Goal: Transaction & Acquisition: Purchase product/service

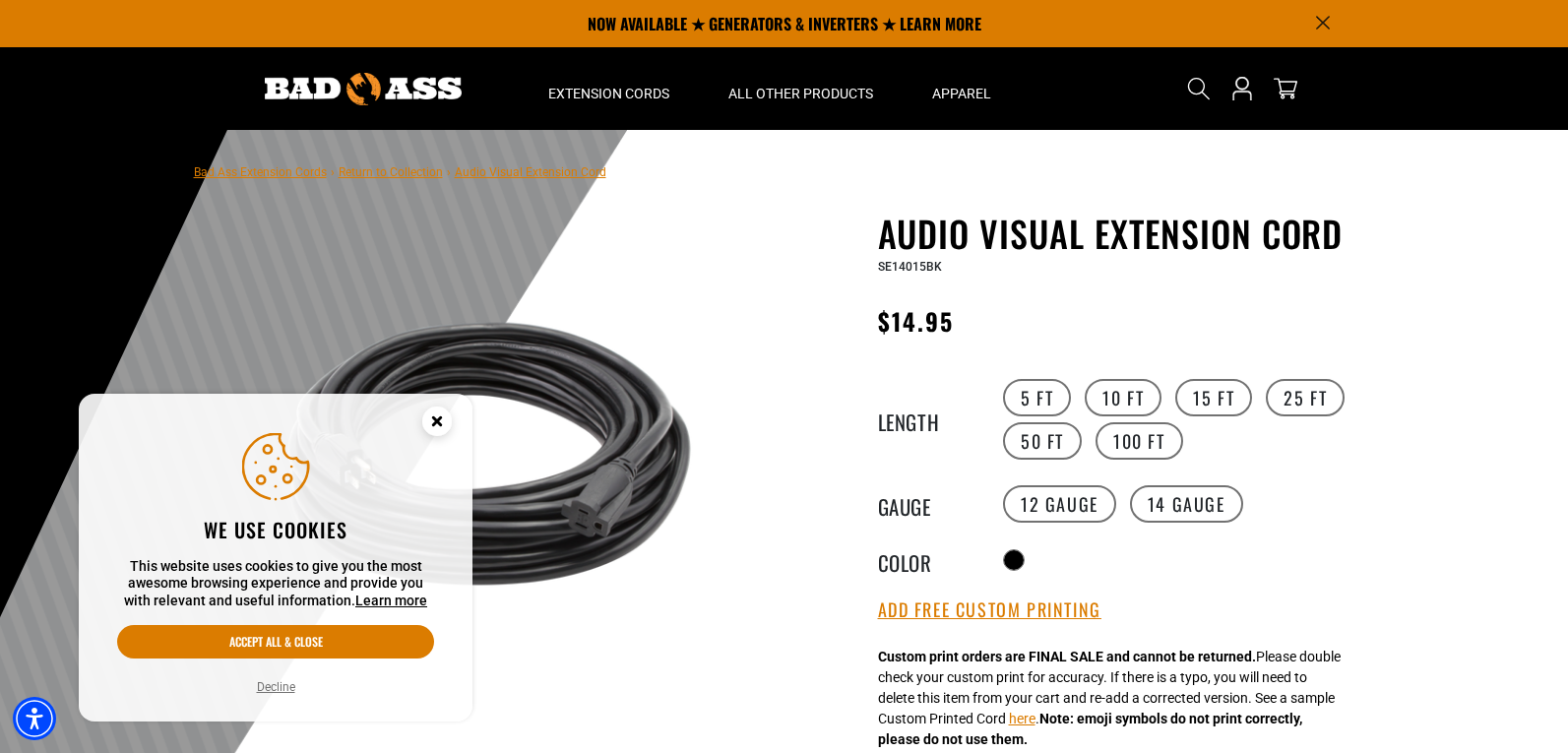
click at [268, 684] on button "Decline" at bounding box center [275, 687] width 50 height 20
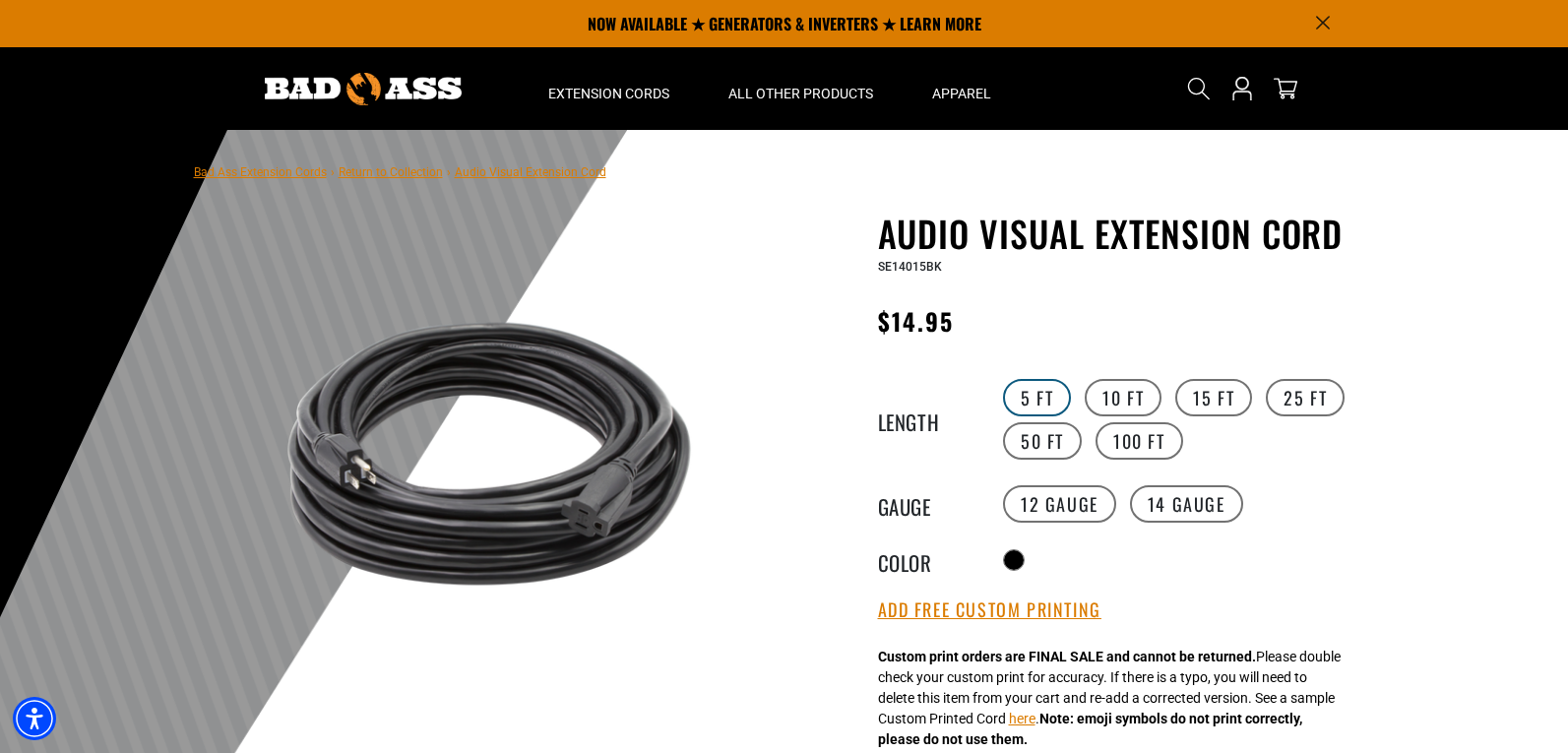
click at [1036, 387] on label "5 FT" at bounding box center [1037, 397] width 68 height 37
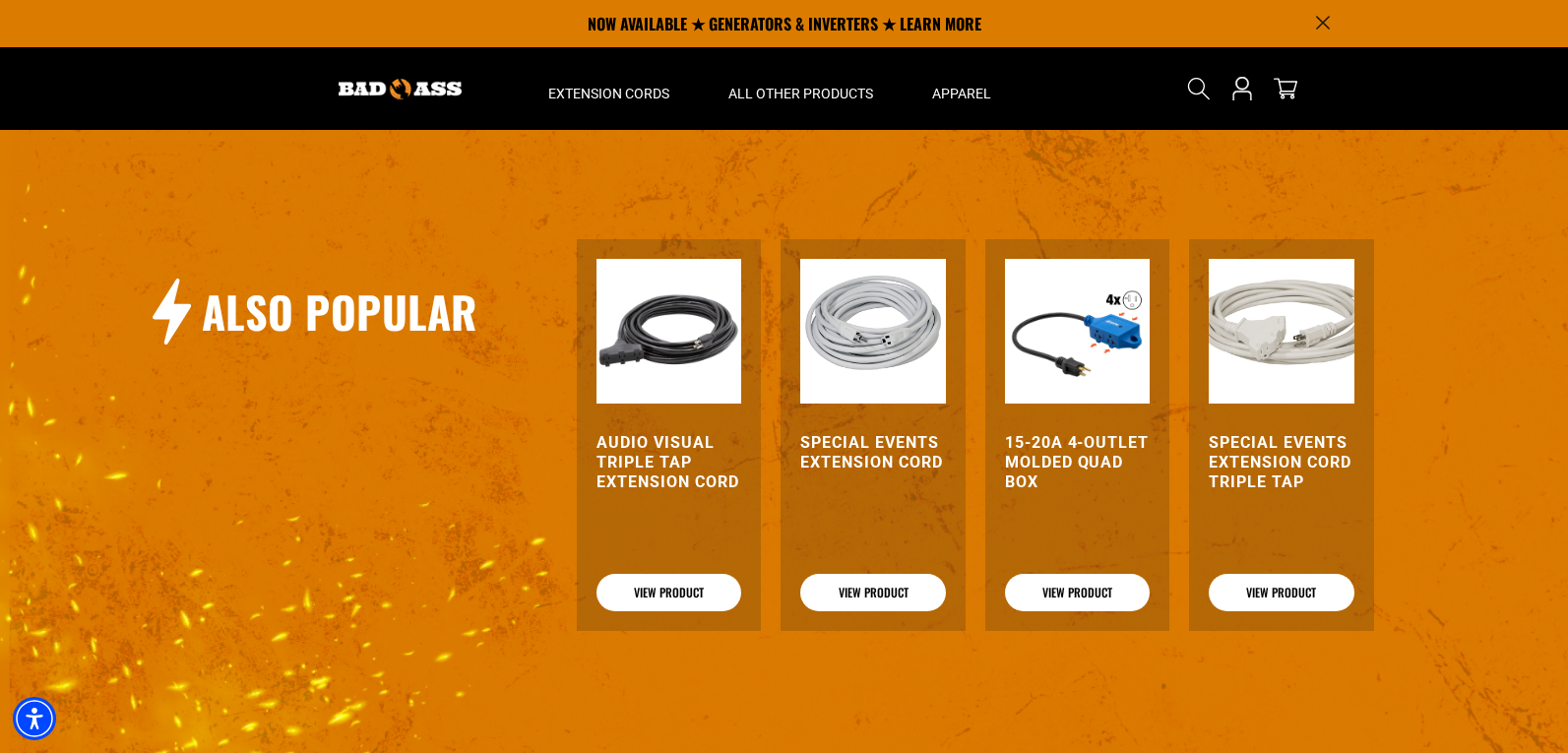
scroll to position [2363, 0]
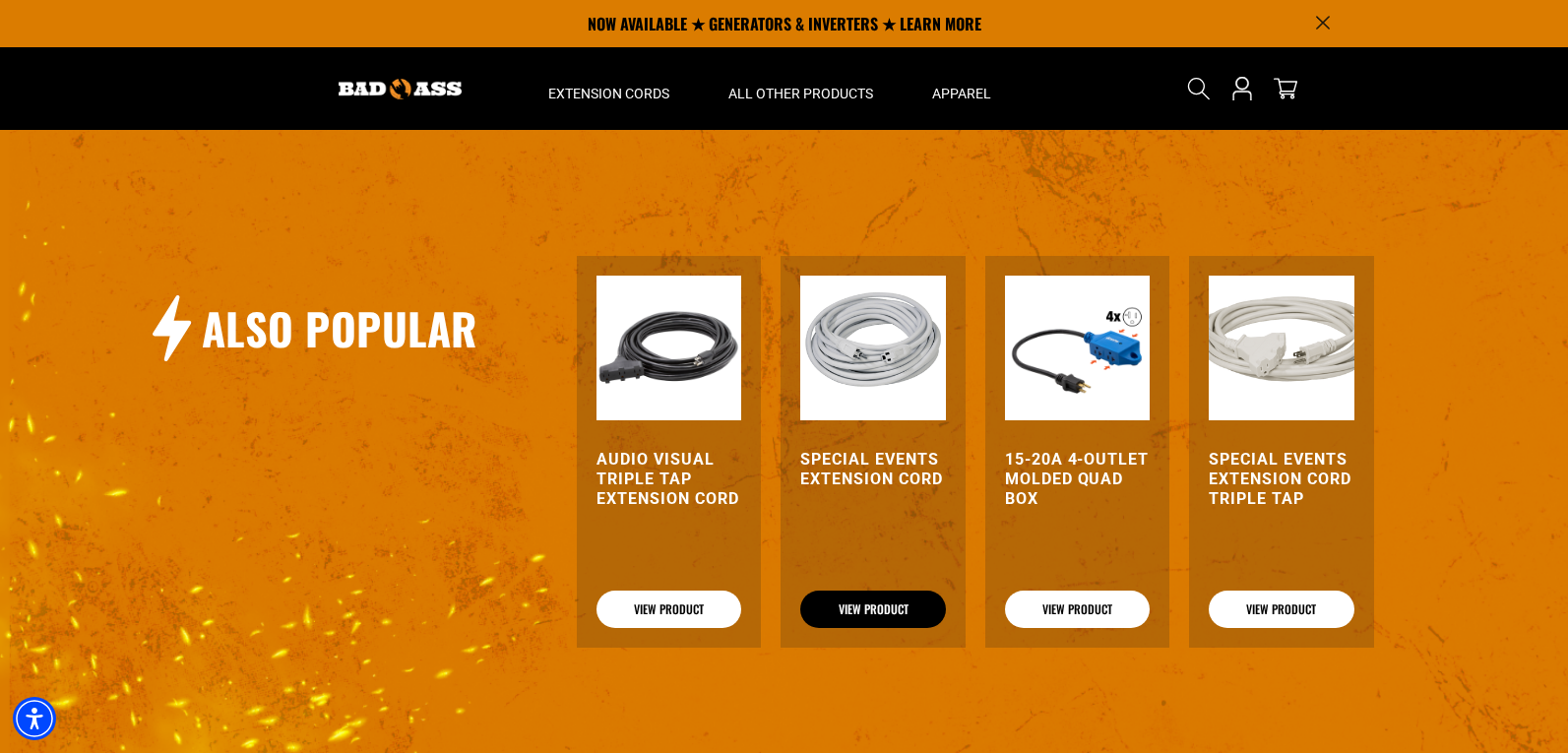
click at [878, 608] on link "View Product" at bounding box center [872, 609] width 145 height 37
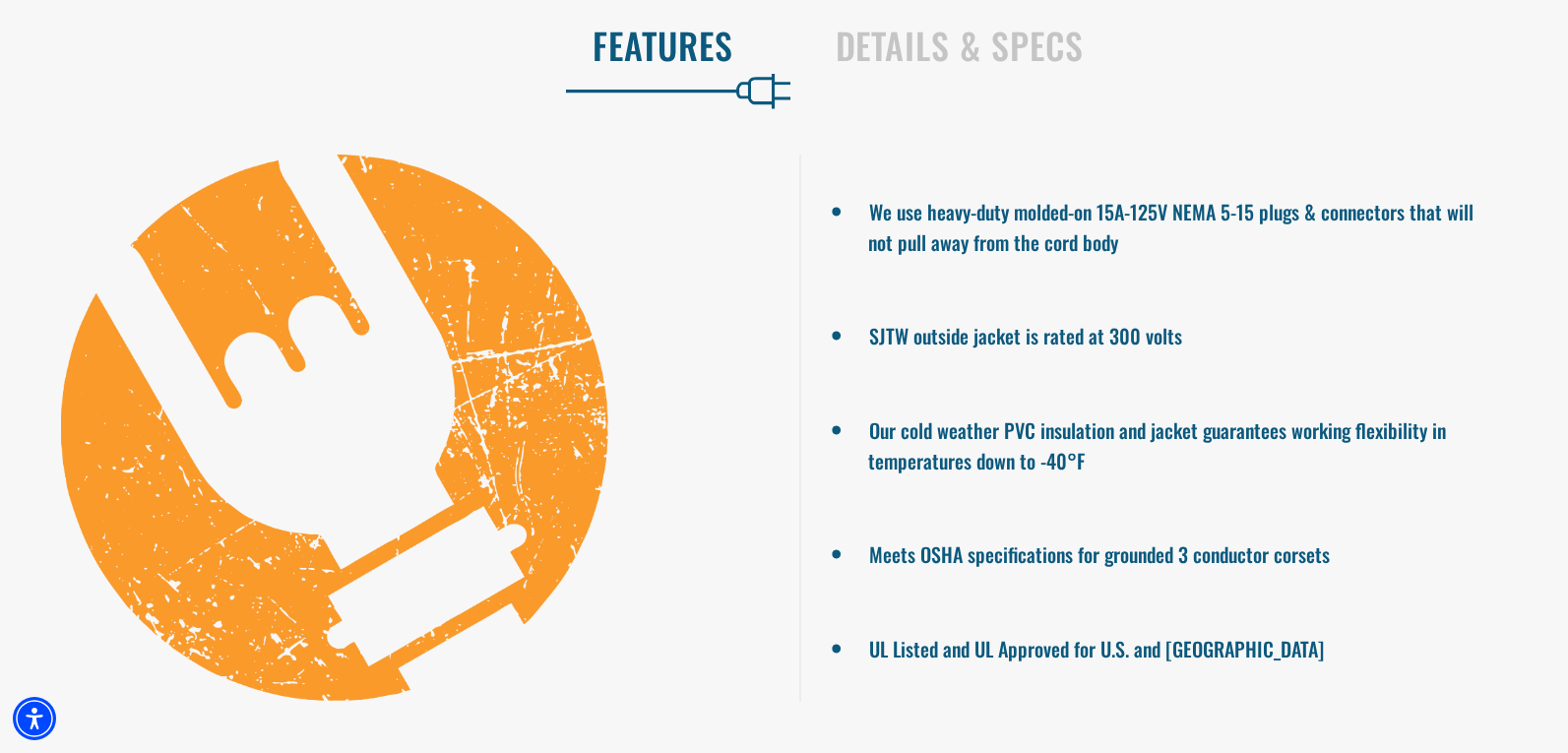
scroll to position [1378, 0]
